Goal: Task Accomplishment & Management: Use online tool/utility

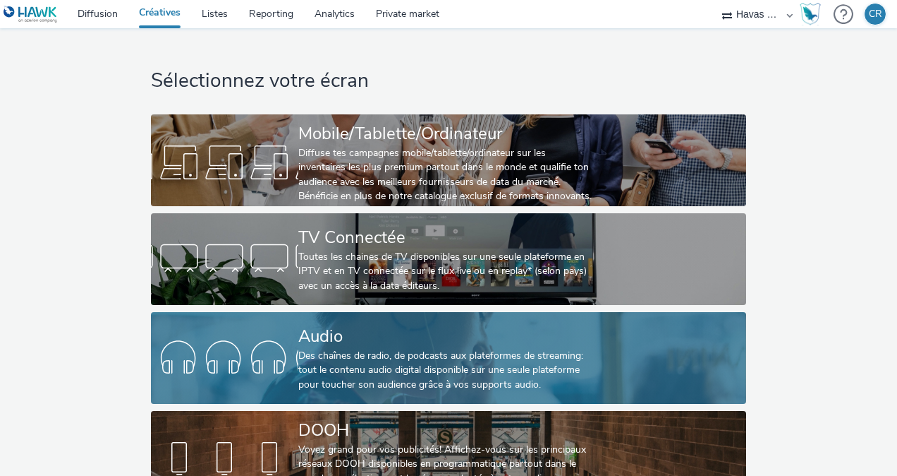
click at [387, 358] on div "Des chaînes de radio, de podcasts aux plateformes de streaming: tout le contenu…" at bounding box center [445, 370] width 295 height 43
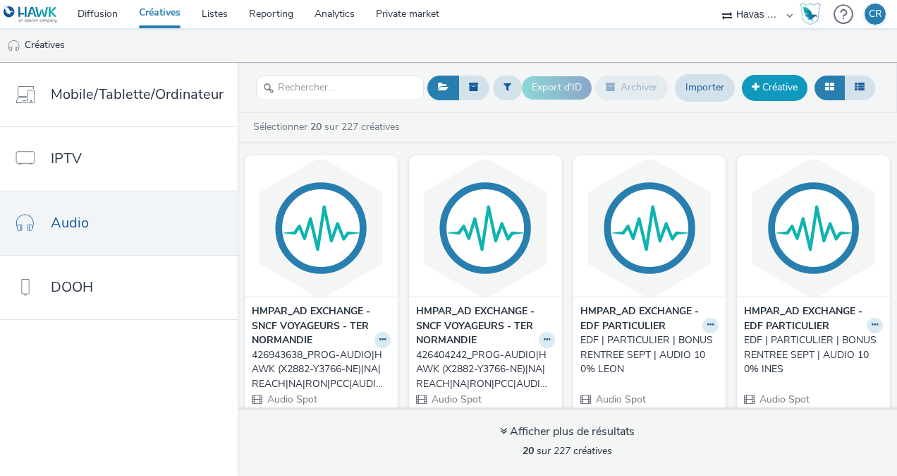
click at [774, 87] on link "Créative" at bounding box center [775, 87] width 66 height 25
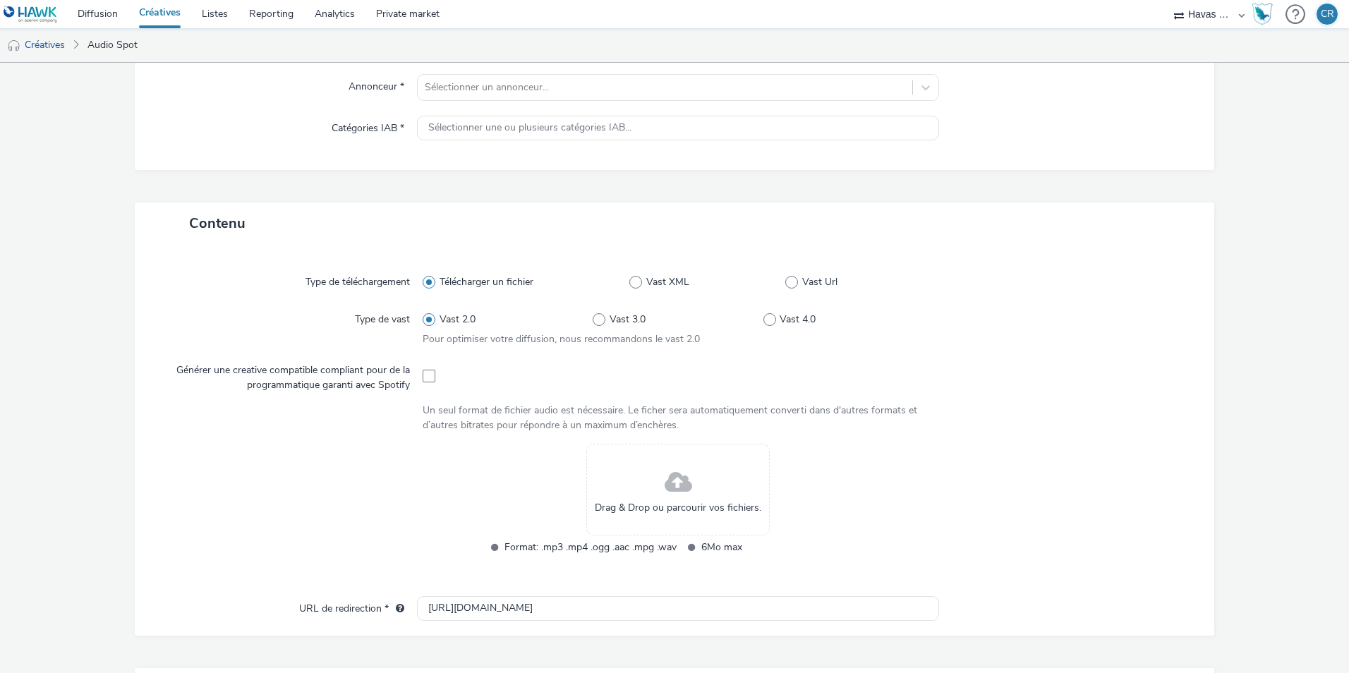
scroll to position [212, 0]
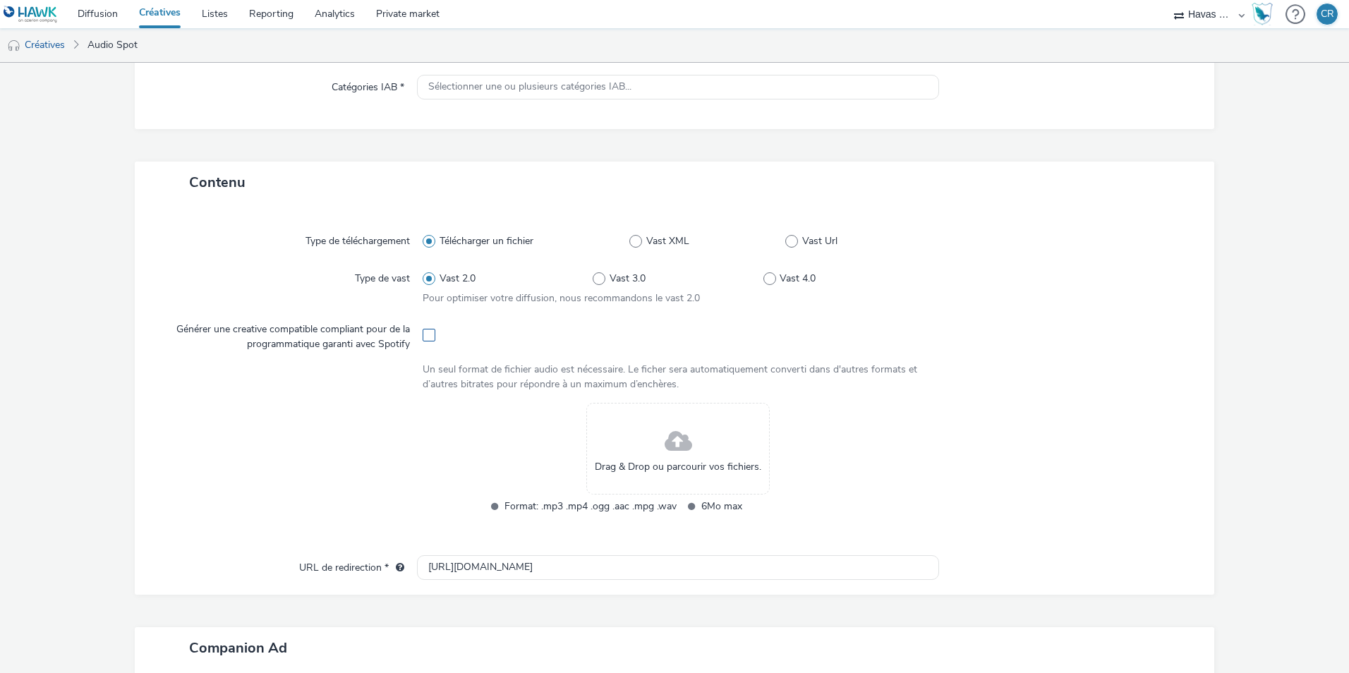
click at [427, 334] on span at bounding box center [429, 335] width 13 height 13
checkbox input "true"
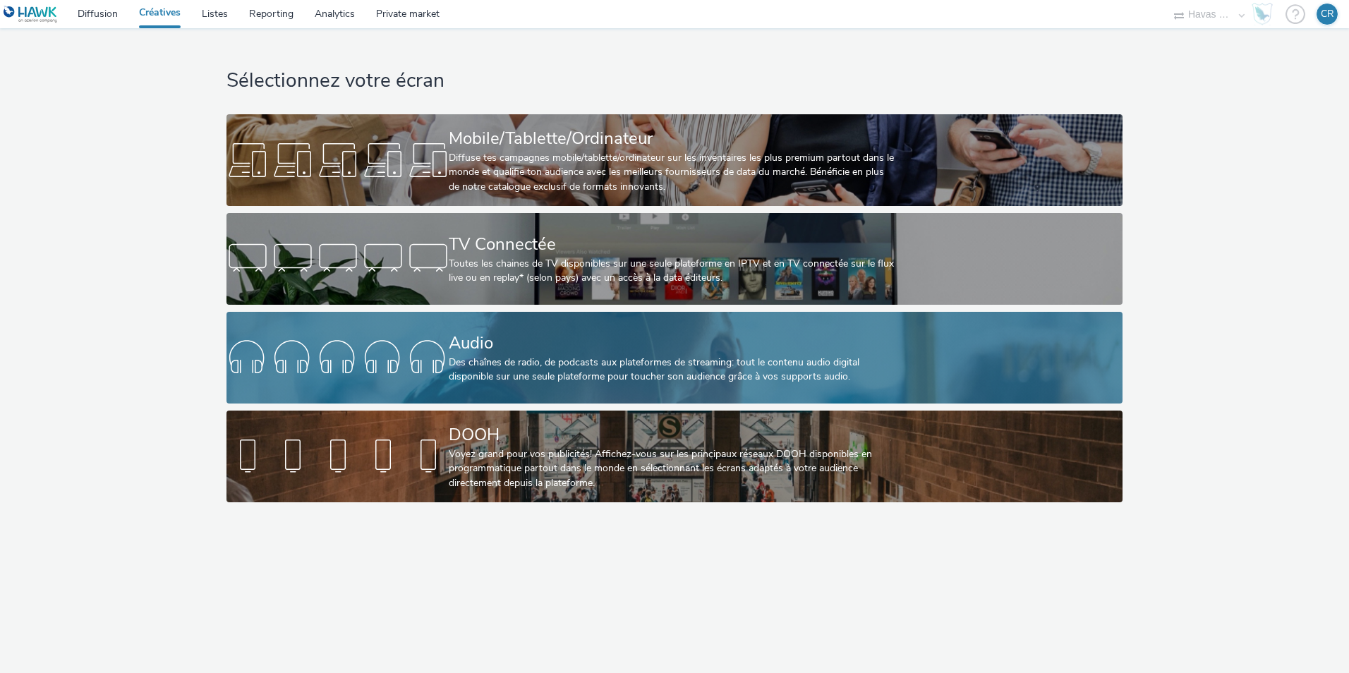
click at [562, 341] on div "Audio" at bounding box center [671, 343] width 445 height 25
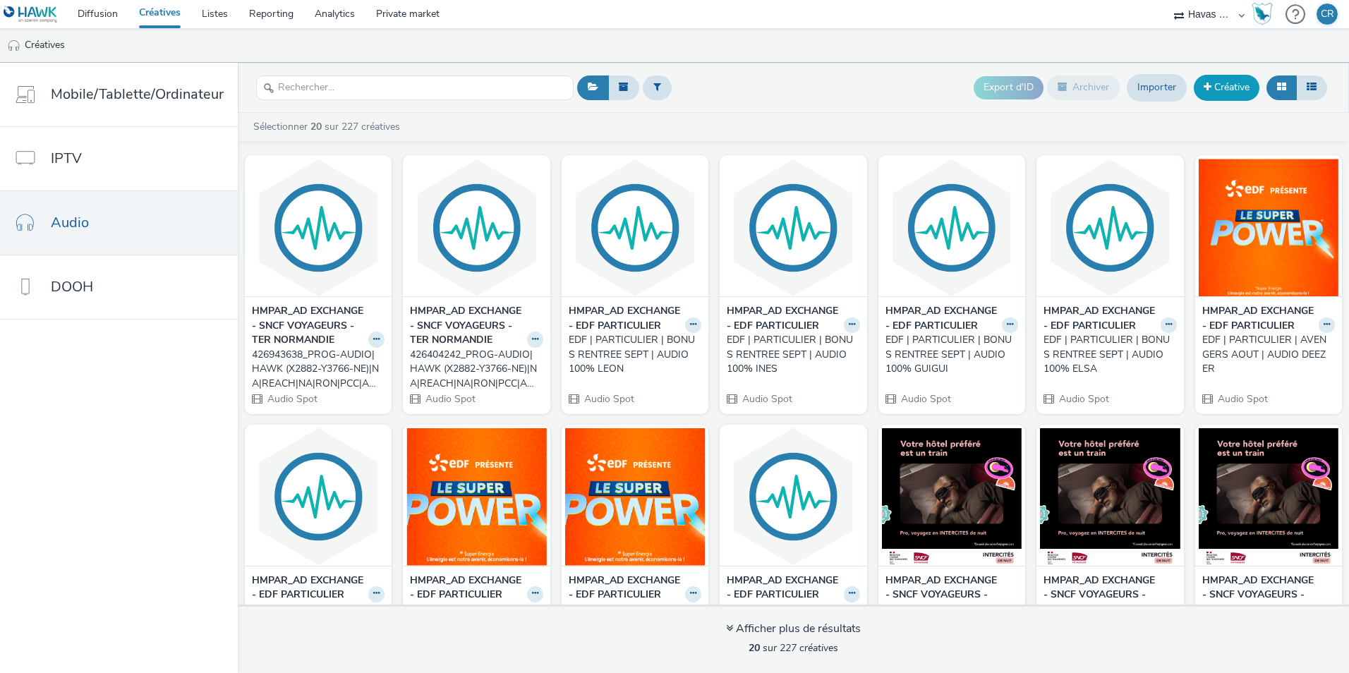
click at [1230, 85] on link "Créative" at bounding box center [1227, 87] width 66 height 25
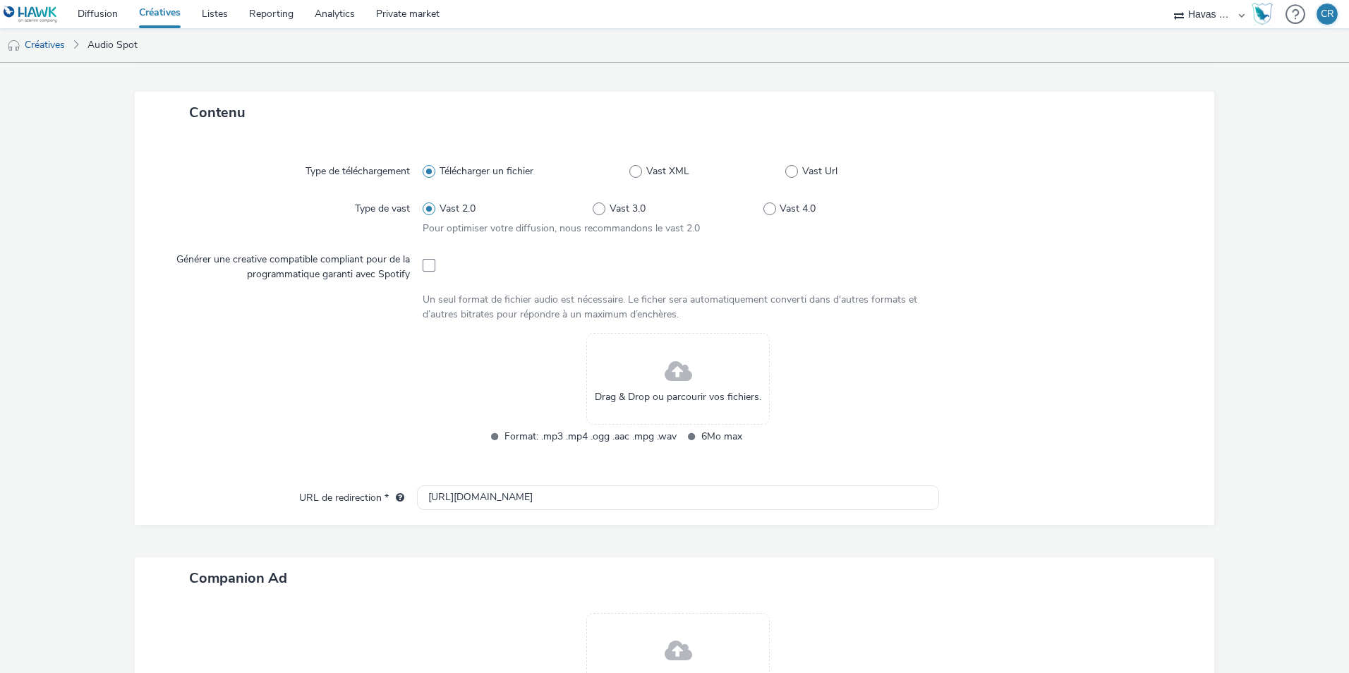
scroll to position [282, 0]
click at [429, 262] on span at bounding box center [429, 264] width 13 height 13
checkbox input "true"
